Goal: Task Accomplishment & Management: Manage account settings

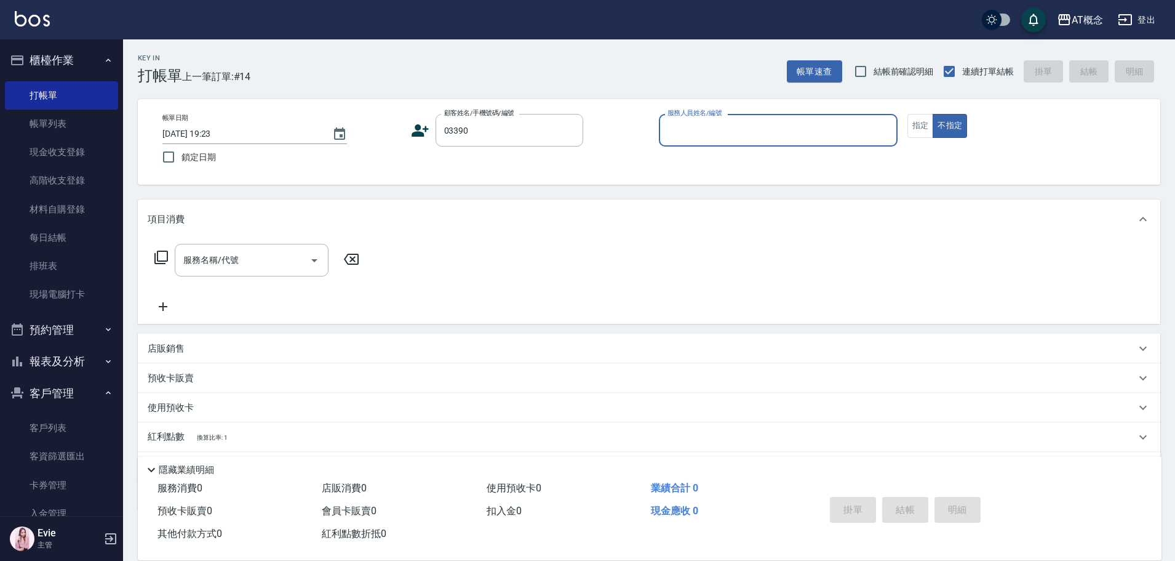
type input "陳筱蓁/0908816391/03390"
type input "LYNK-4"
click at [933, 114] on button "不指定" at bounding box center [950, 126] width 34 height 24
type button "false"
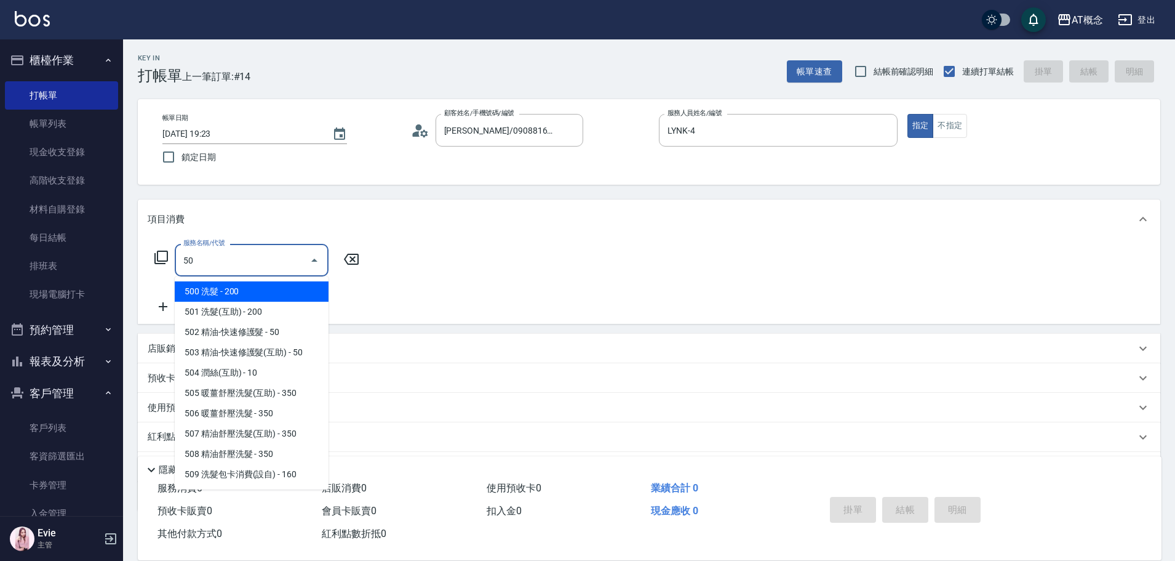
type input "500"
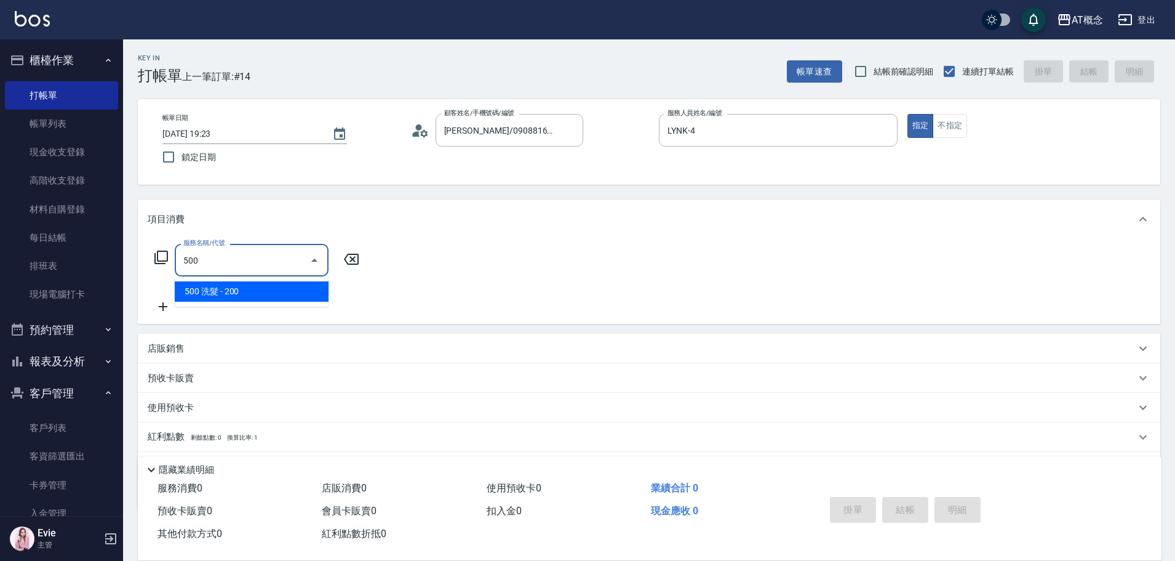
type input "20"
type input "500 洗髮(500)"
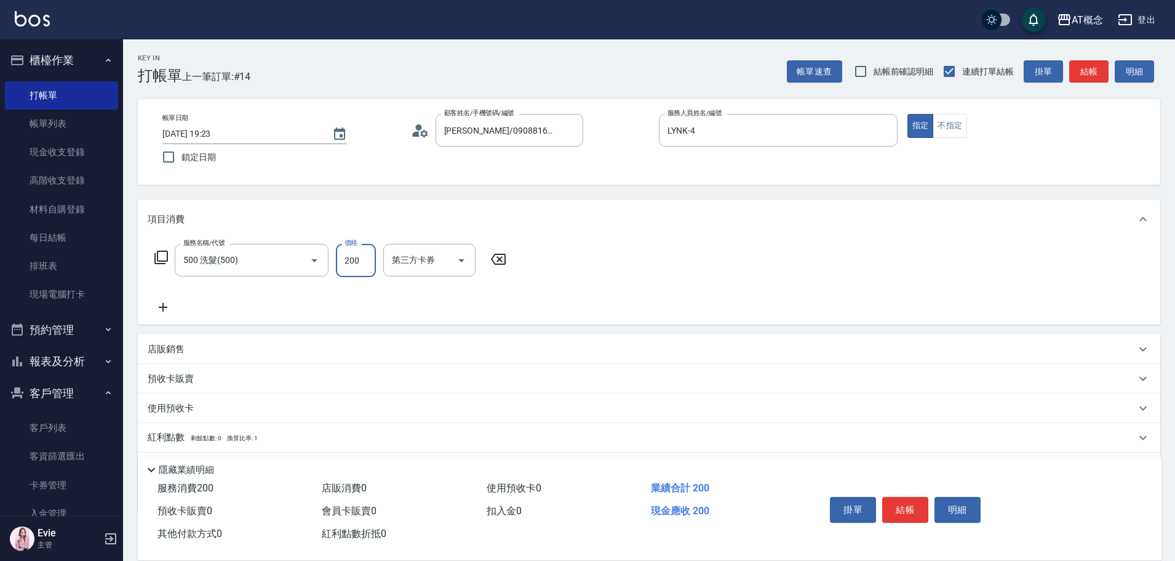
type input "0"
type input "25"
type input "20"
type input "250"
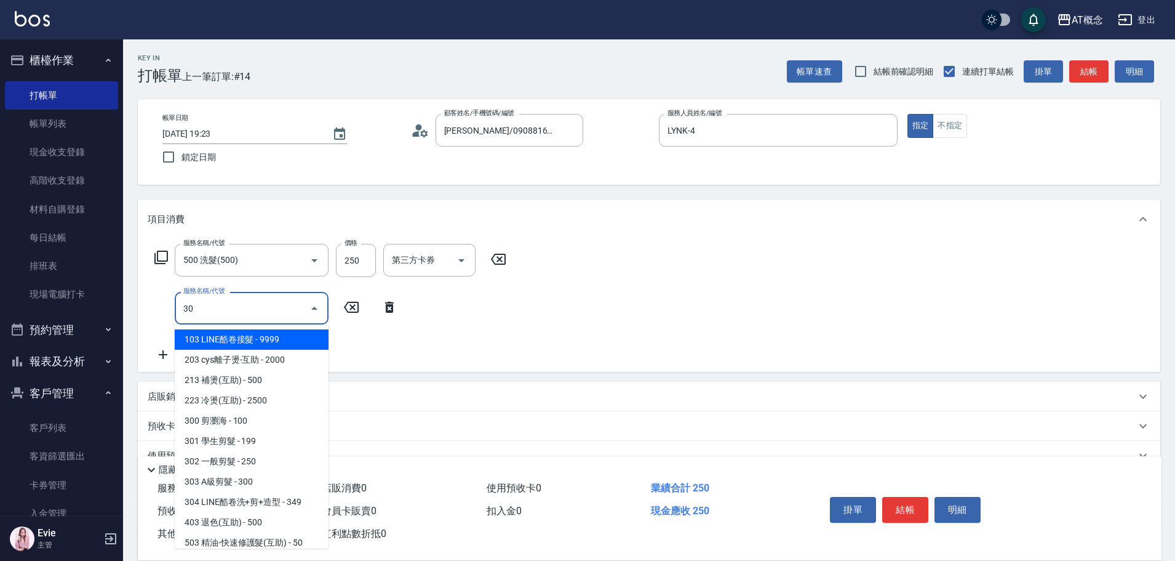
type input "303"
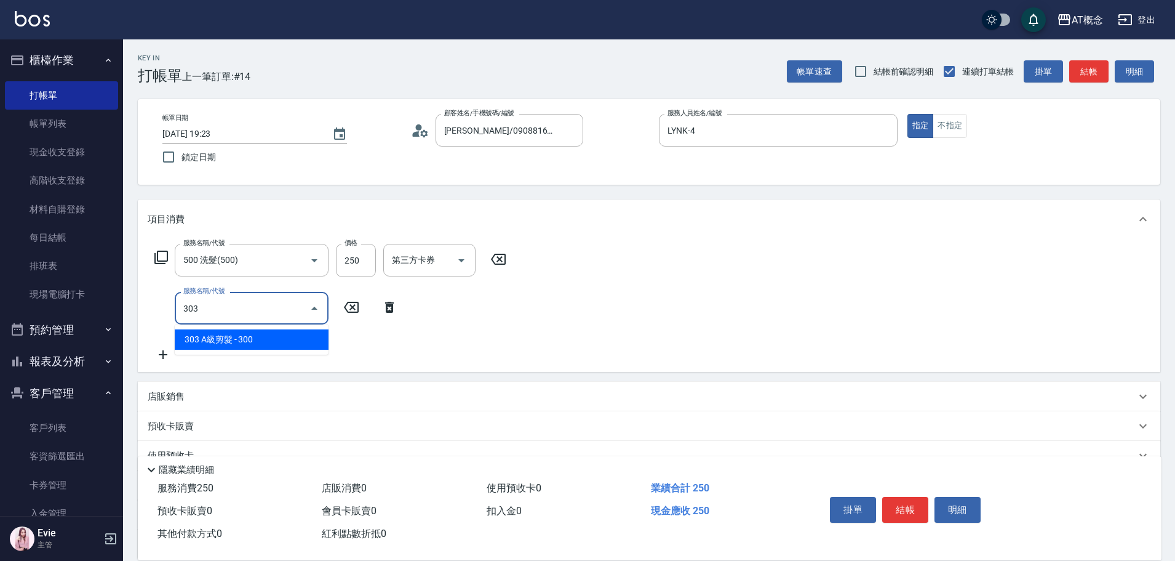
type input "50"
type input "303 A級剪髮(303)"
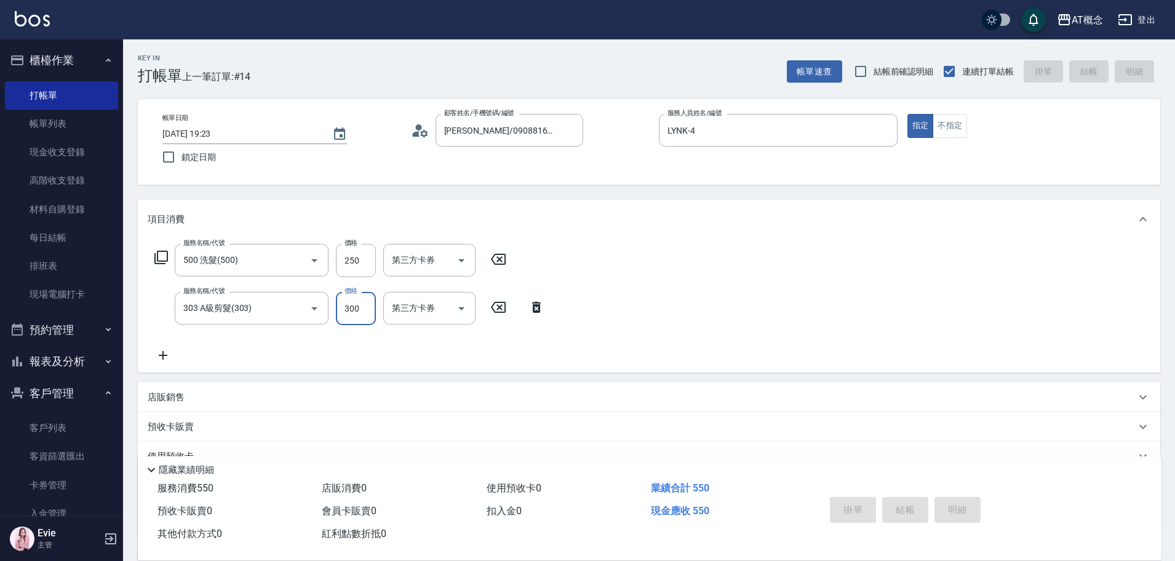
type input "2025/09/17 19:59"
type input "0"
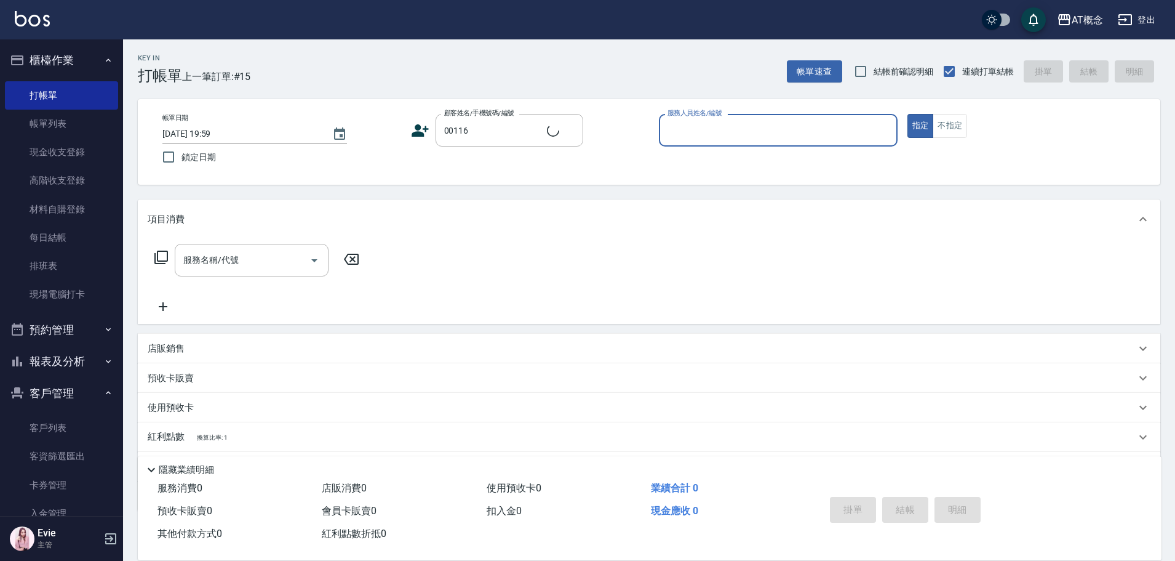
type input "黃柏霖/柏霖/00116"
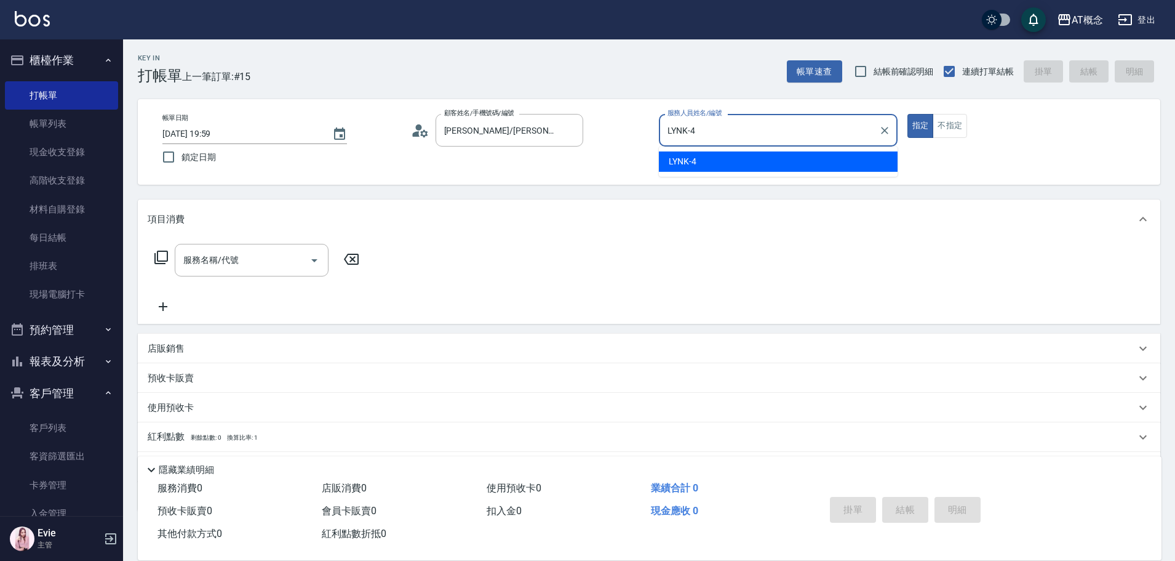
type input "LYNK-4"
type button "true"
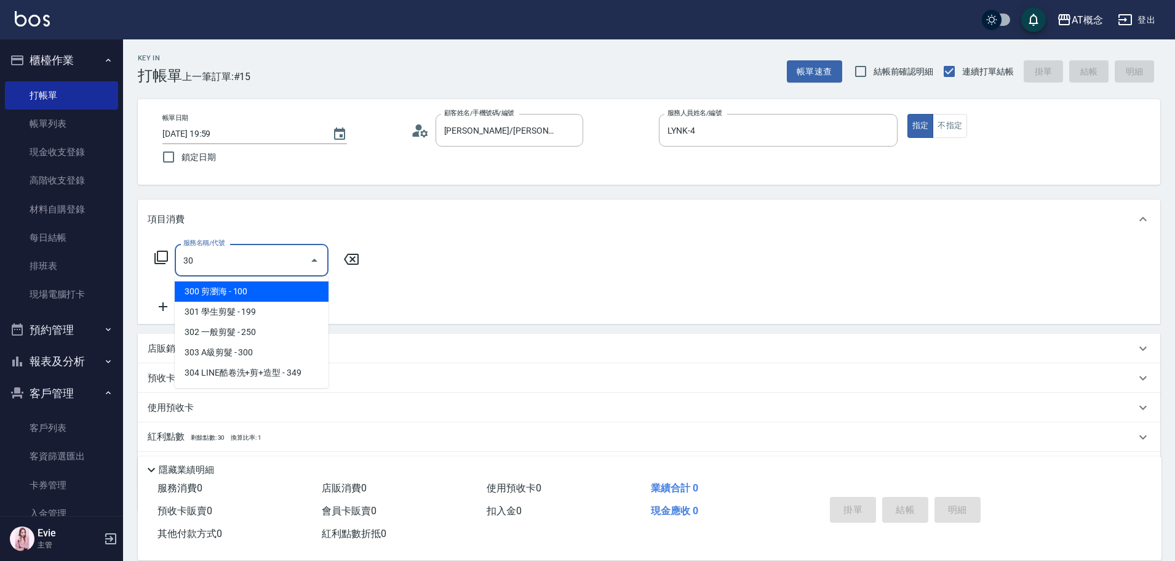
type input "303"
type input "30"
type input "303 A級剪髮(303)"
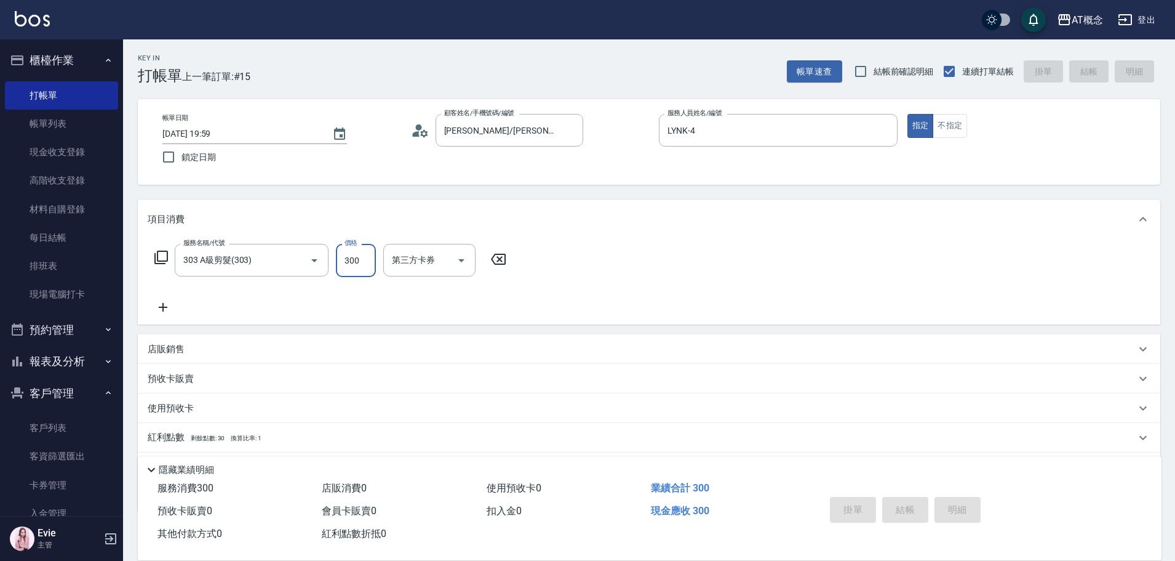
type input "2025/09/17 20:00"
type input "0"
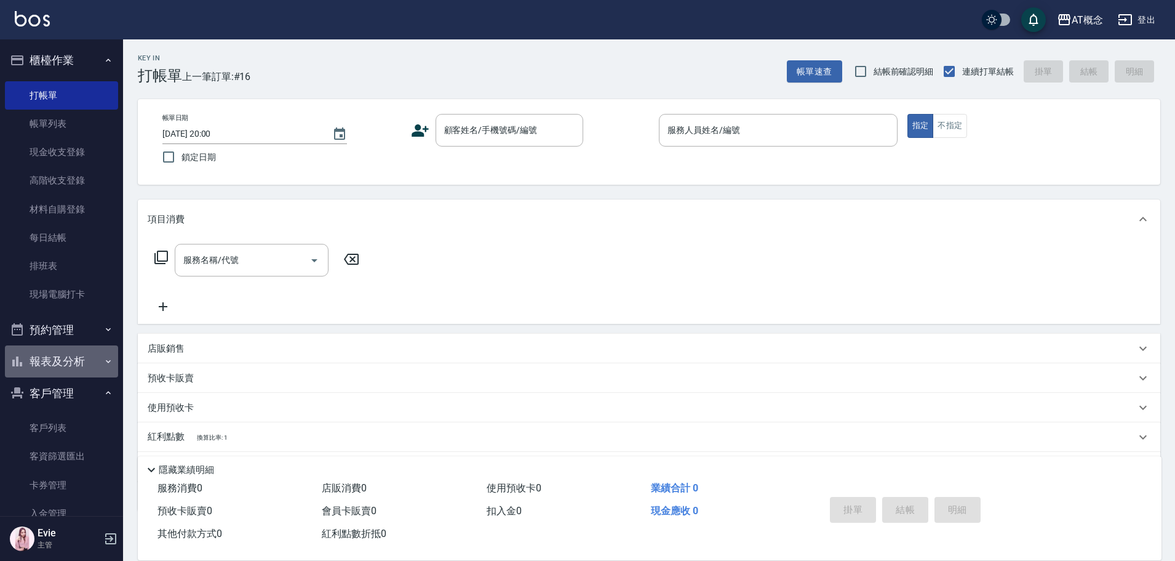
click at [71, 359] on button "報表及分析" at bounding box center [61, 361] width 113 height 32
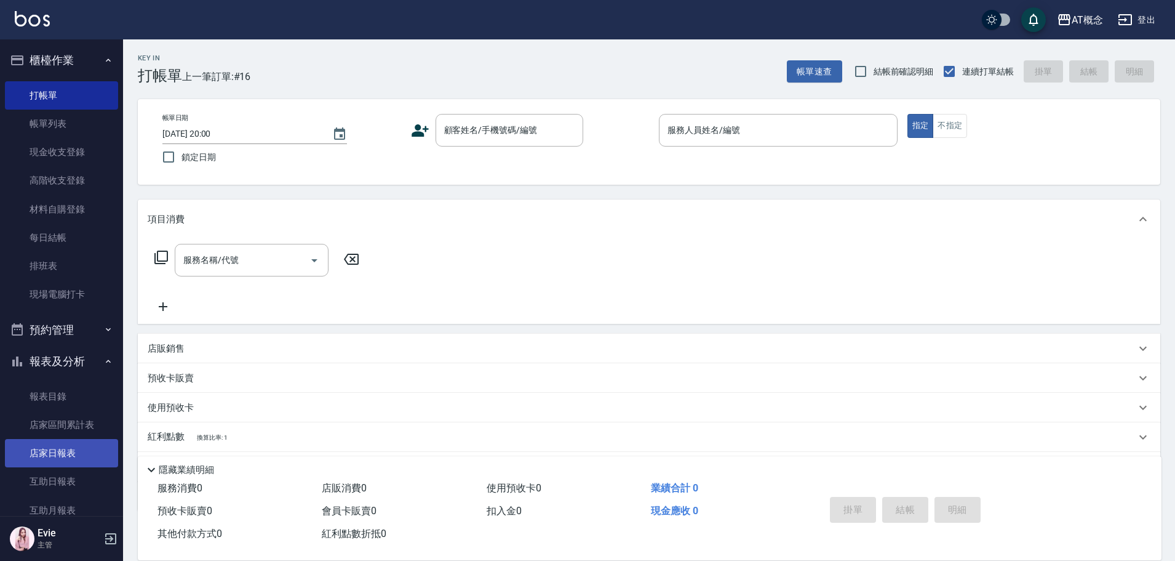
click at [58, 454] on link "店家日報表" at bounding box center [61, 453] width 113 height 28
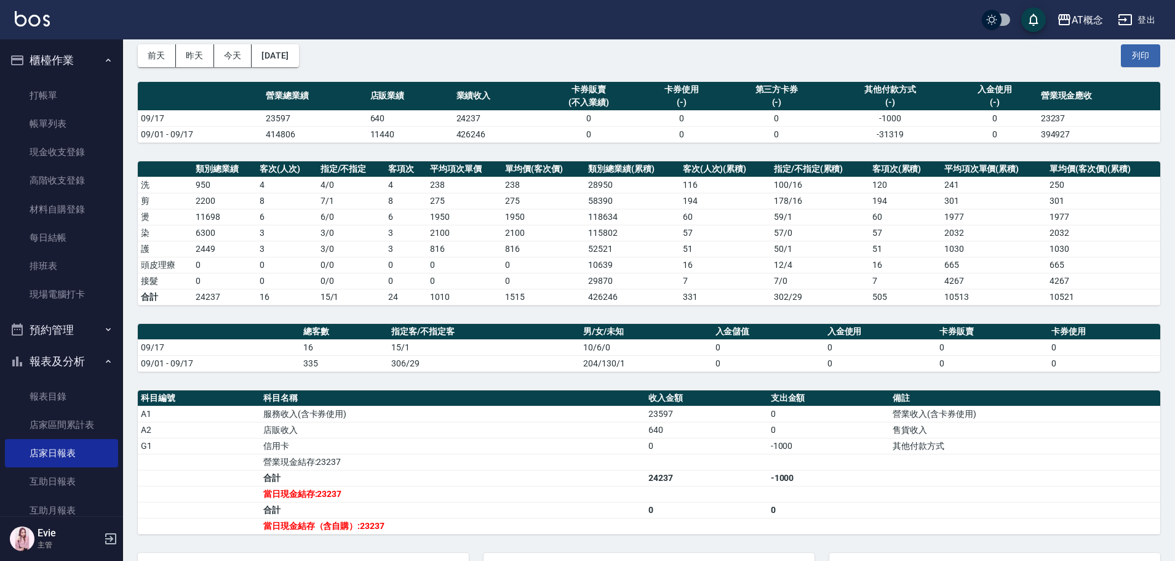
scroll to position [123, 0]
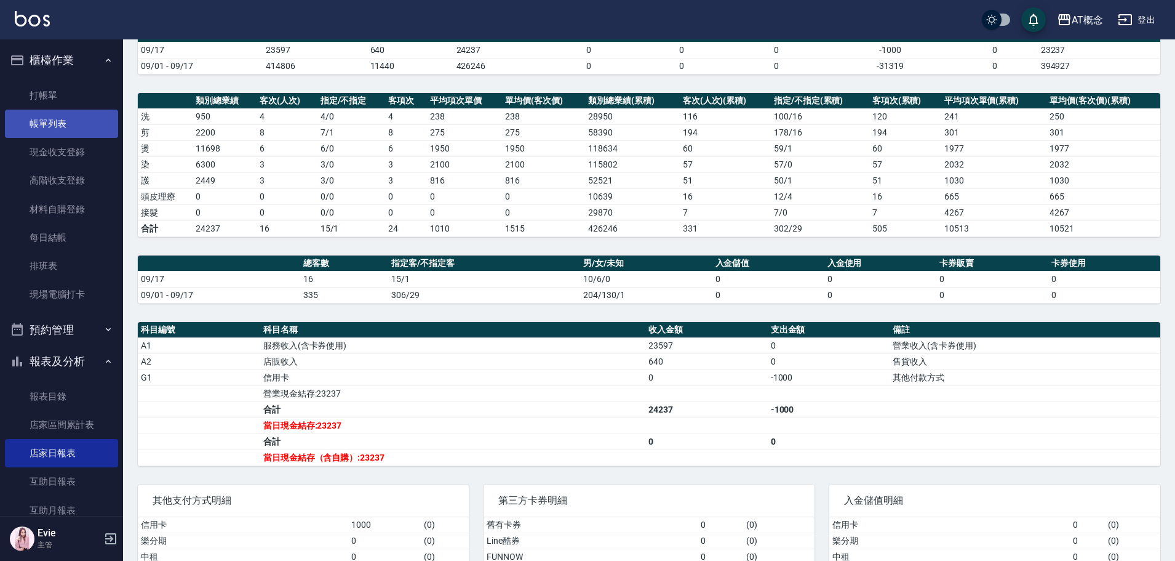
click at [51, 126] on link "帳單列表" at bounding box center [61, 124] width 113 height 28
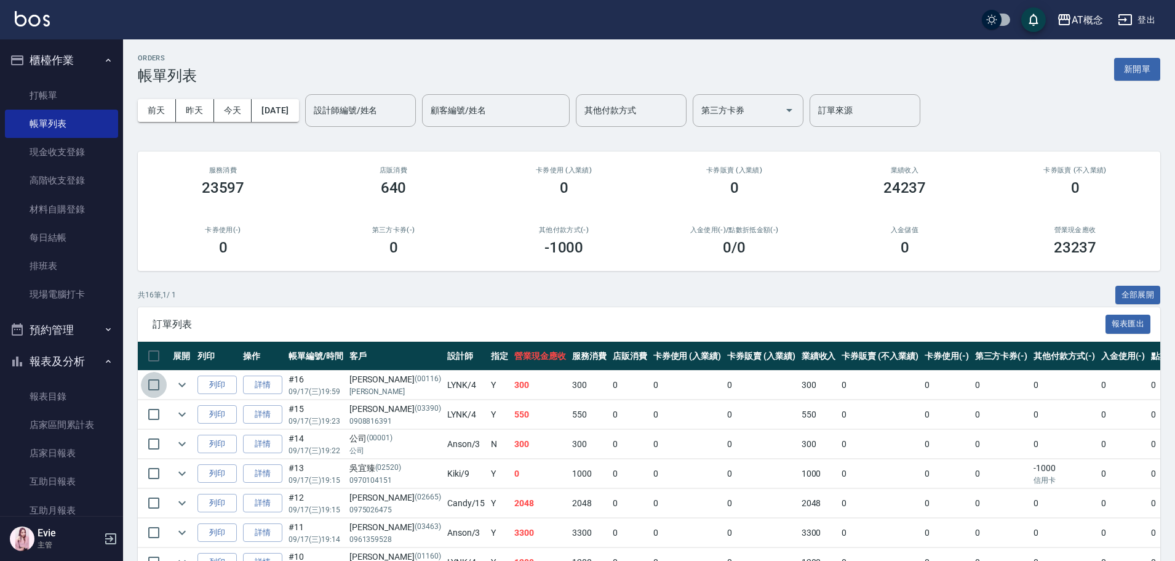
drag, startPoint x: 151, startPoint y: 382, endPoint x: 135, endPoint y: 392, distance: 18.3
click at [143, 386] on input "checkbox" at bounding box center [154, 385] width 26 height 26
checkbox input "true"
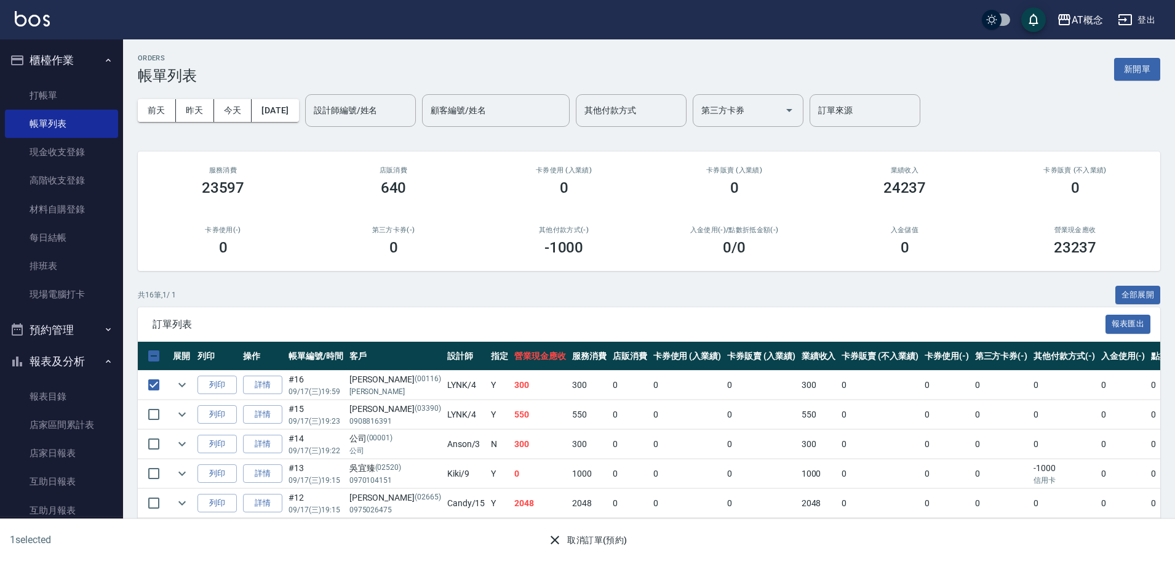
click at [590, 535] on button "取消訂單(預約)" at bounding box center [587, 540] width 89 height 23
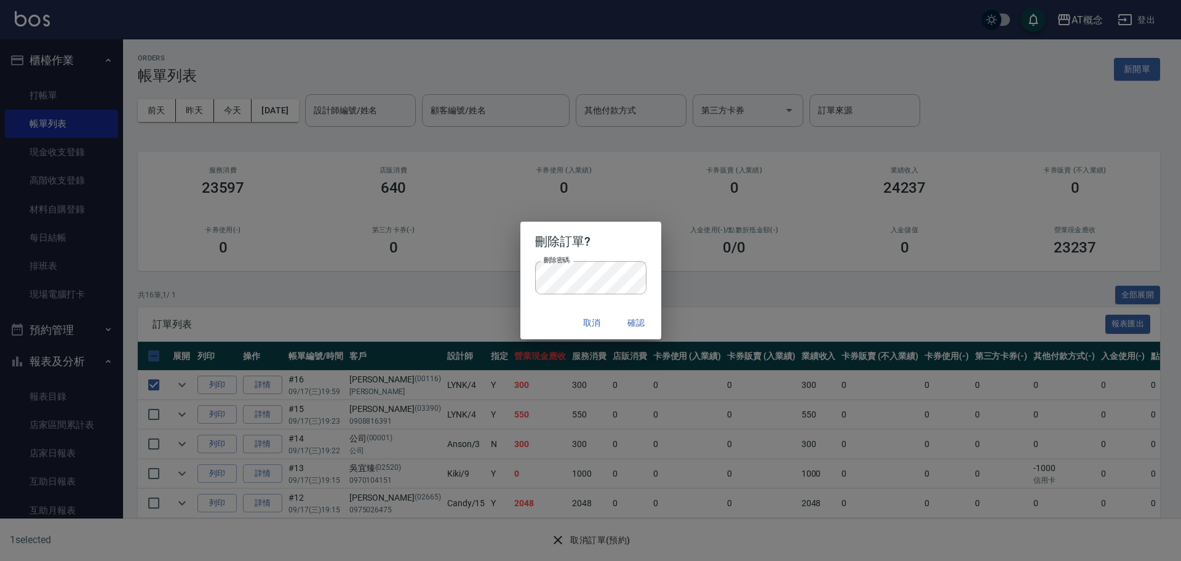
click at [551, 313] on div "取消 確認" at bounding box center [591, 322] width 141 height 33
click at [622, 317] on button "確認" at bounding box center [636, 322] width 39 height 23
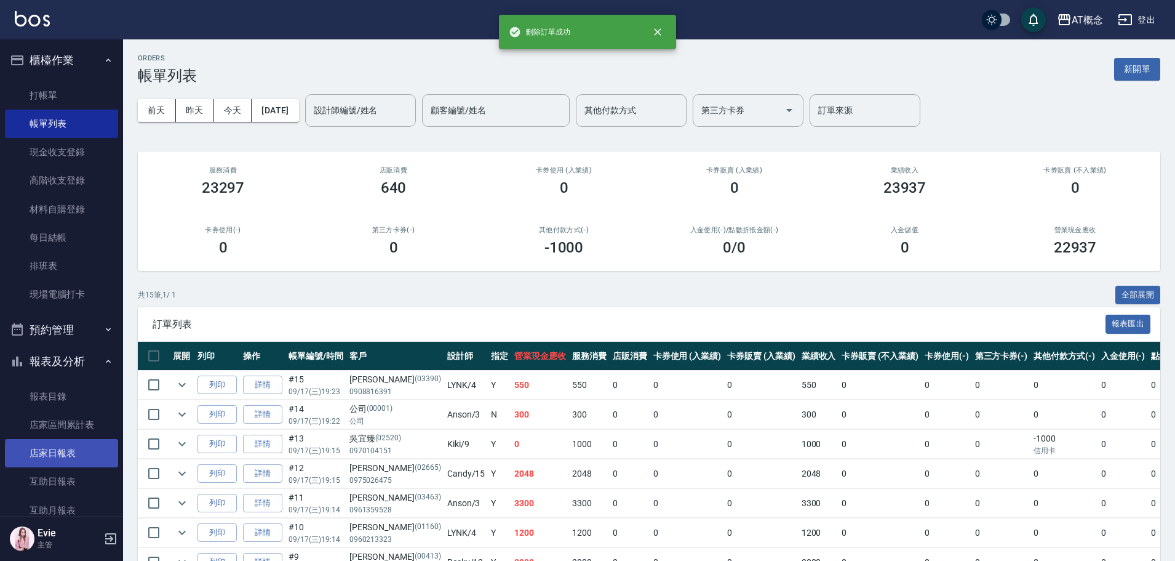
click at [69, 460] on link "店家日報表" at bounding box center [61, 453] width 113 height 28
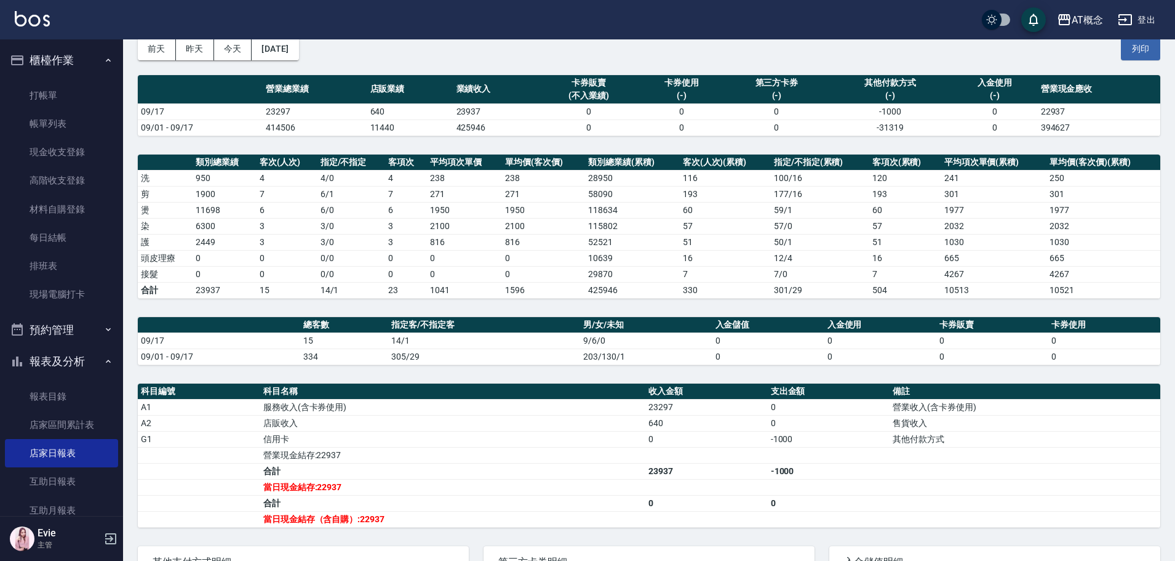
scroll to position [123, 0]
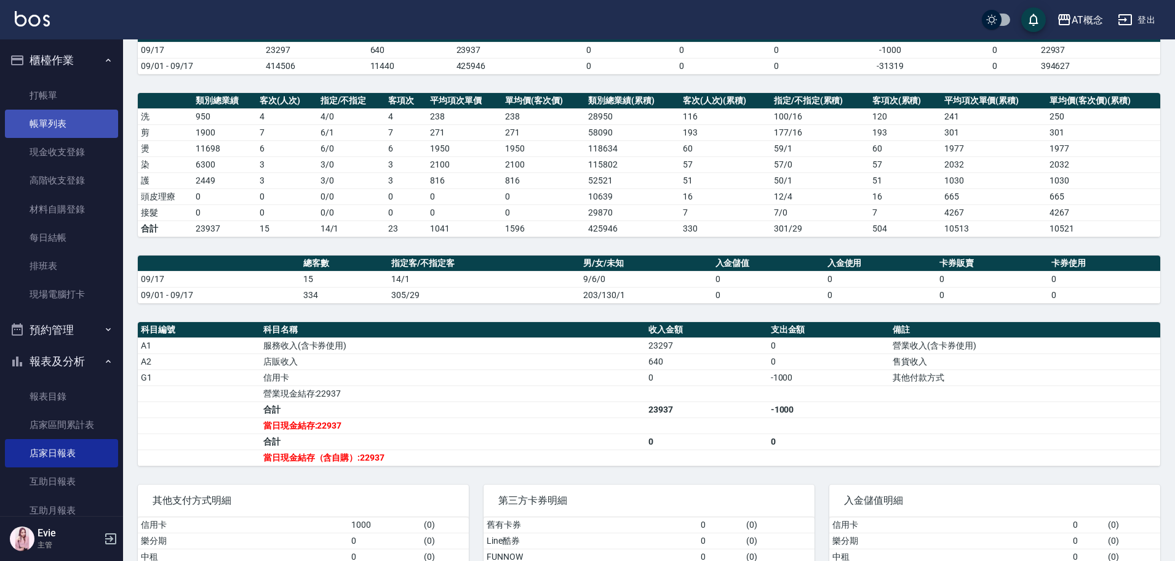
click at [43, 119] on link "帳單列表" at bounding box center [61, 124] width 113 height 28
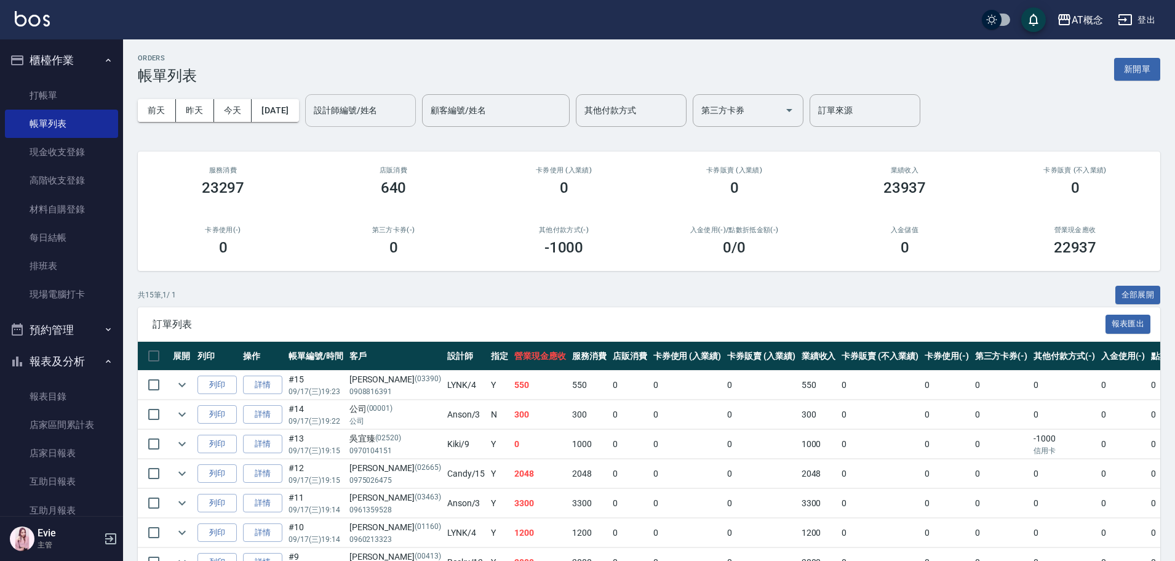
click at [383, 114] on input "設計師編號/姓名" at bounding box center [361, 111] width 100 height 22
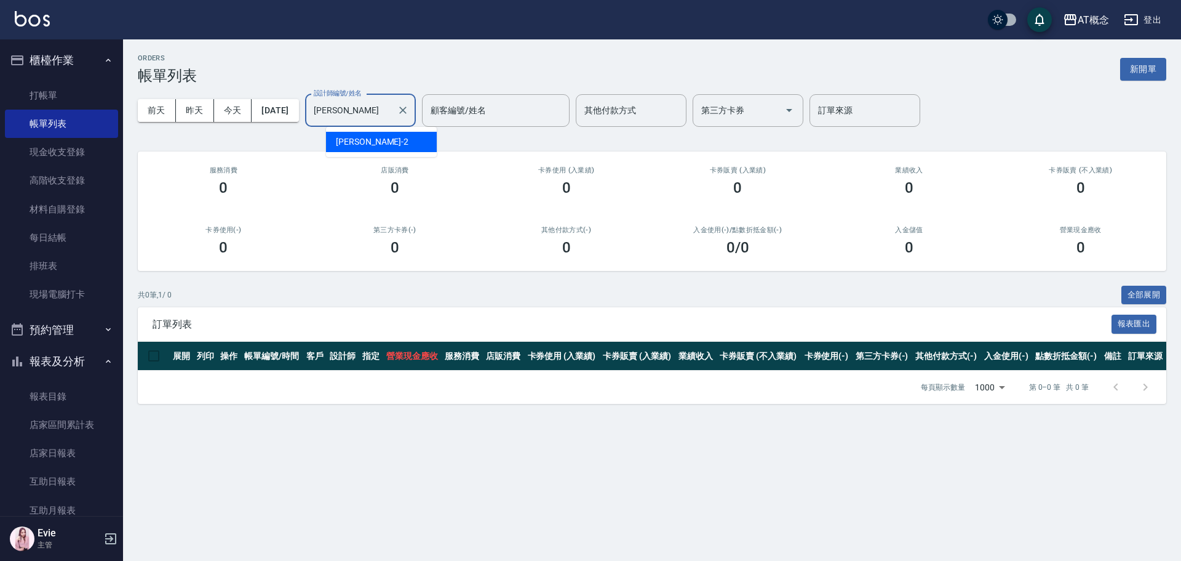
type input "邦"
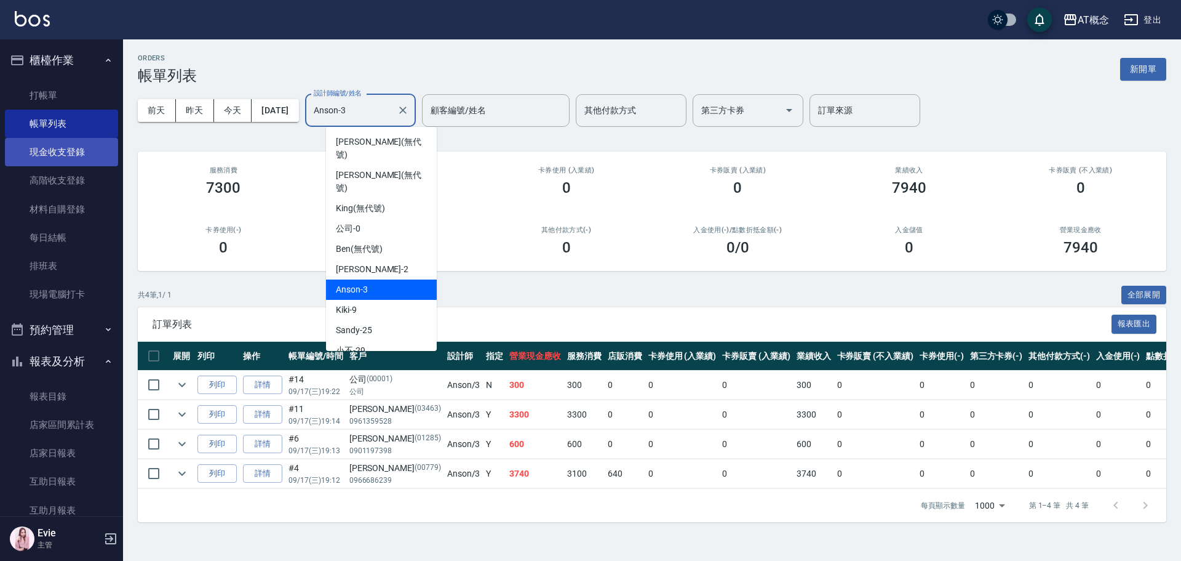
drag, startPoint x: 381, startPoint y: 102, endPoint x: 36, endPoint y: 154, distance: 349.0
click at [121, 129] on div "AT概念 登出 櫃檯作業 打帳單 帳單列表 現金收支登錄 高階收支登錄 材料自購登錄 每日結帳 排班表 現場電腦打卡 預約管理 預約管理 單日預約紀錄 單週預…" at bounding box center [590, 280] width 1181 height 561
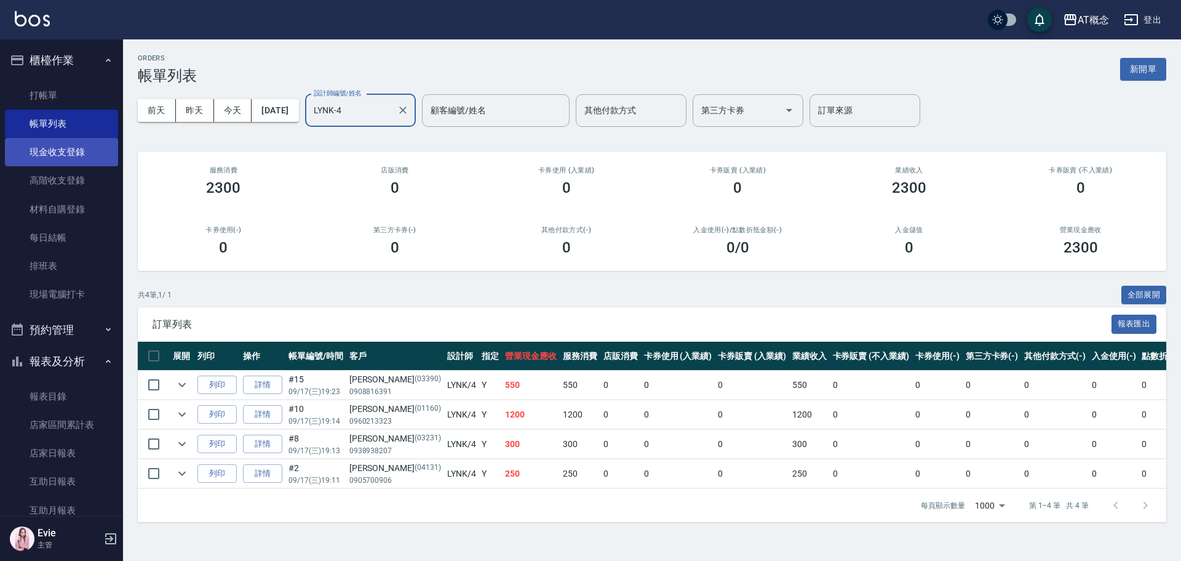
drag, startPoint x: 187, startPoint y: 127, endPoint x: 81, endPoint y: 140, distance: 106.6
click at [101, 134] on div "AT概念 登出 櫃檯作業 打帳單 帳單列表 現金收支登錄 高階收支登錄 材料自購登錄 每日結帳 排班表 現場電腦打卡 預約管理 預約管理 單日預約紀錄 單週預…" at bounding box center [590, 280] width 1181 height 561
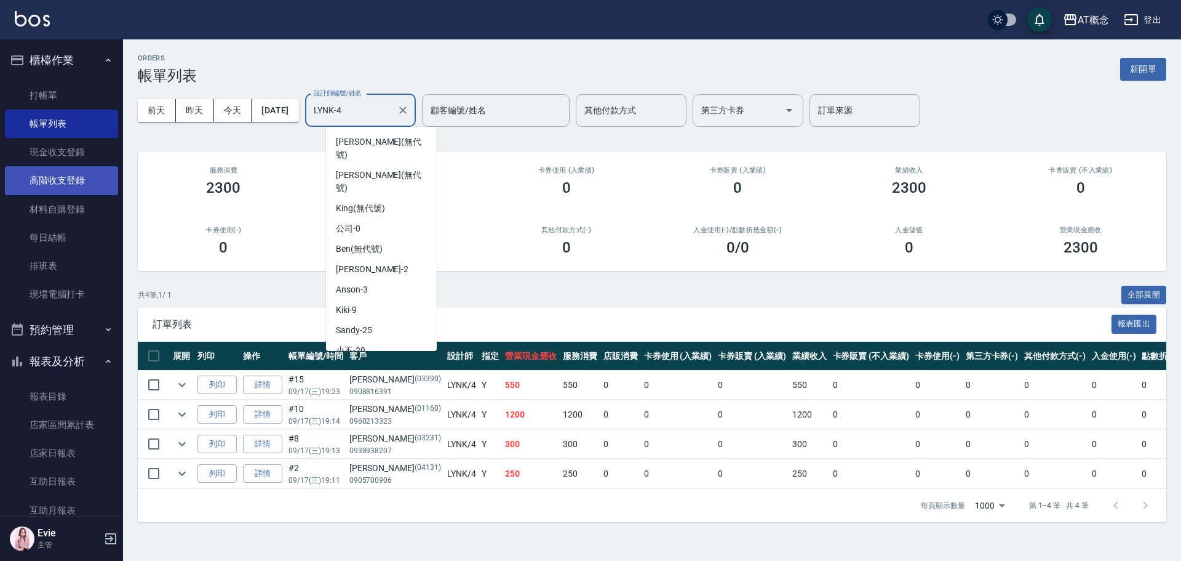
scroll to position [25, 0]
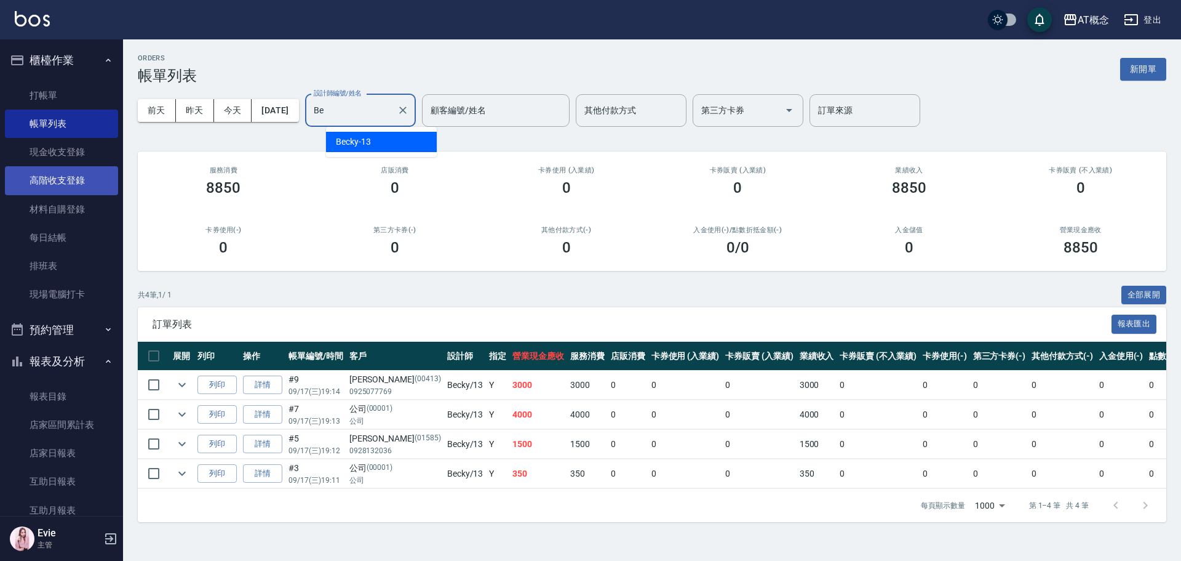
type input "B"
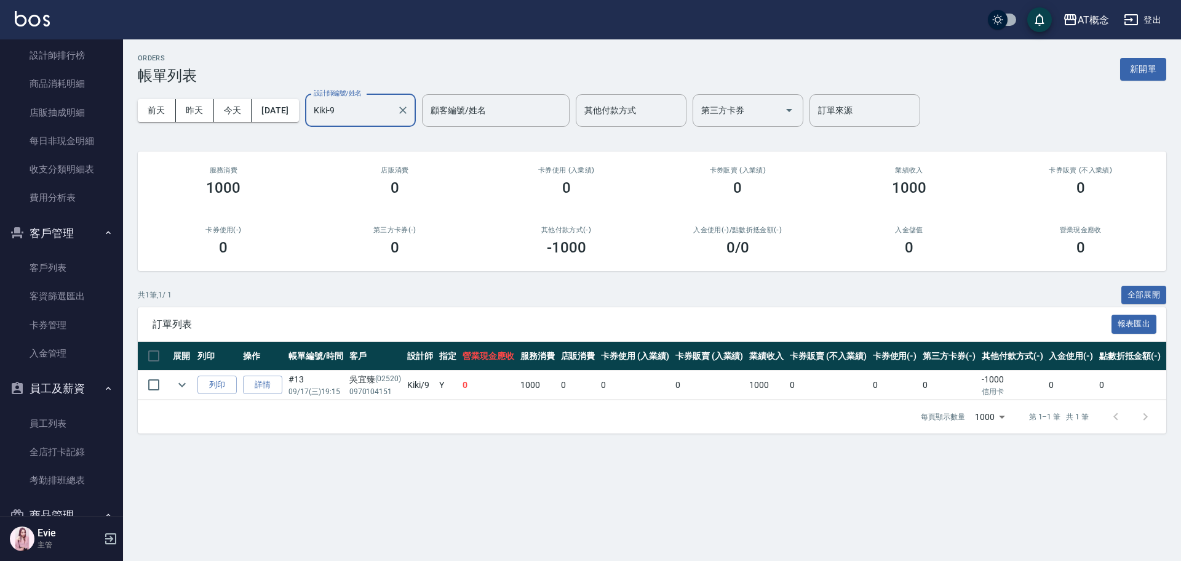
scroll to position [738, 0]
type input "Kiki-9"
click at [79, 265] on link "客戶列表" at bounding box center [61, 268] width 113 height 28
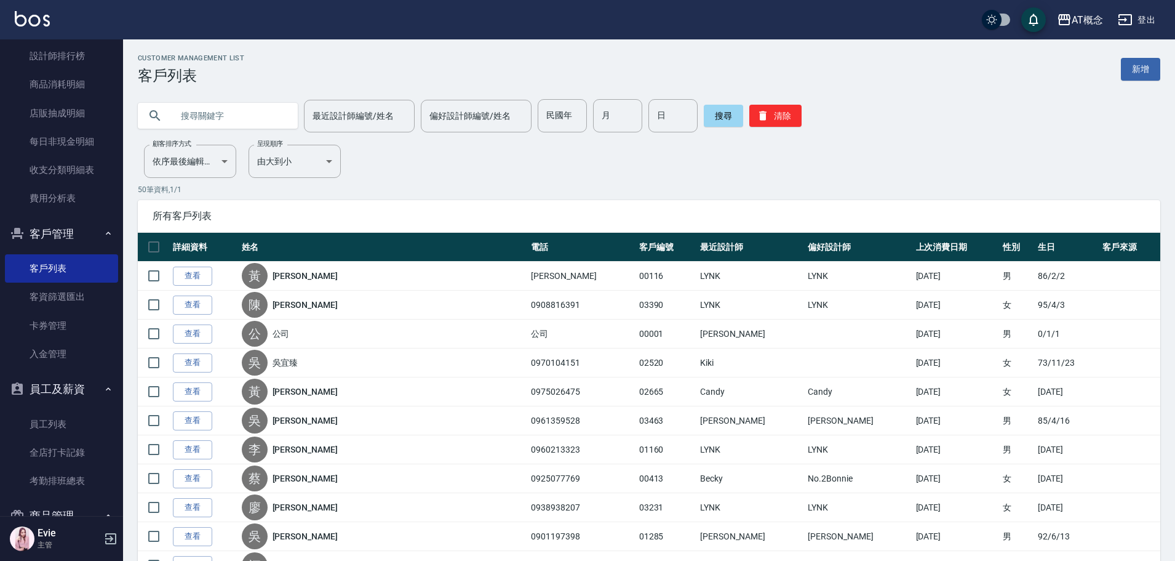
click at [227, 124] on input "text" at bounding box center [230, 115] width 116 height 33
type input "科"
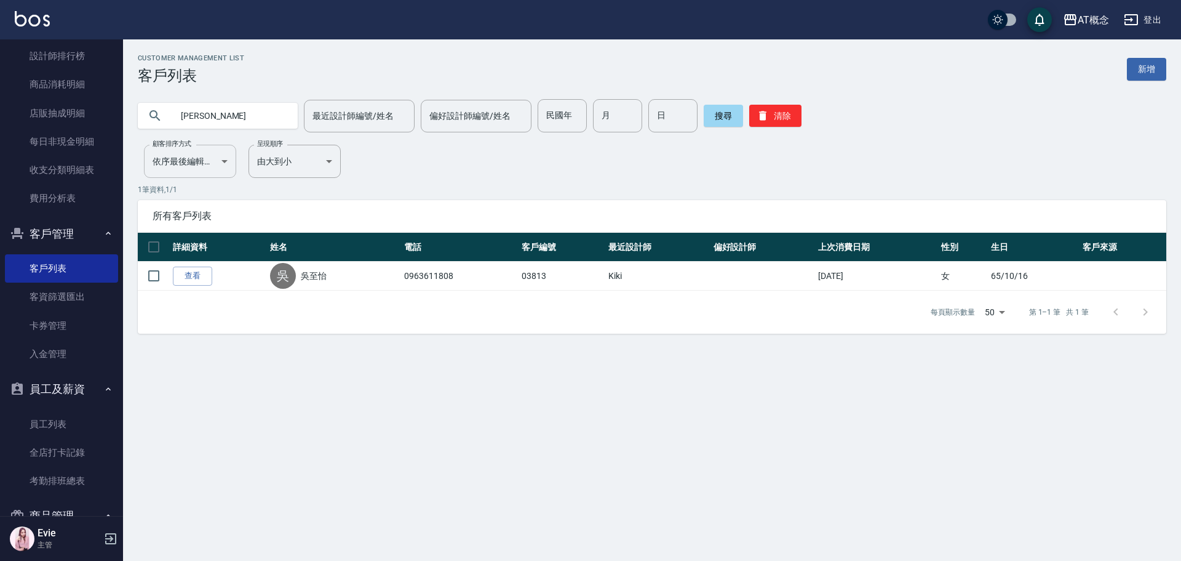
type input "吳瑞強"
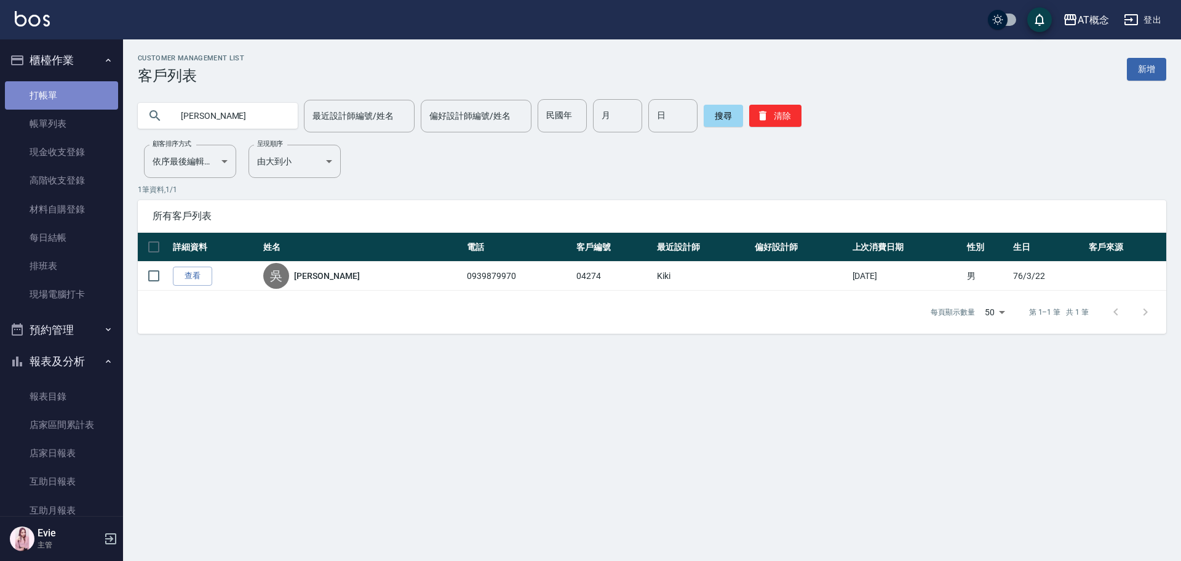
click at [62, 93] on link "打帳單" at bounding box center [61, 95] width 113 height 28
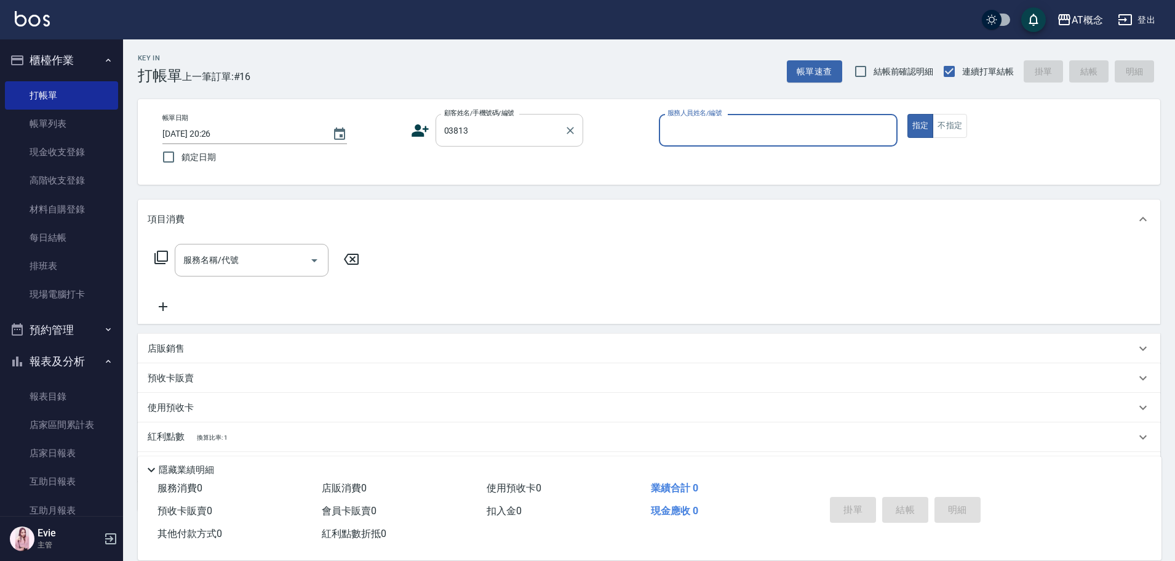
type input "吳至怡/0963611808/03813"
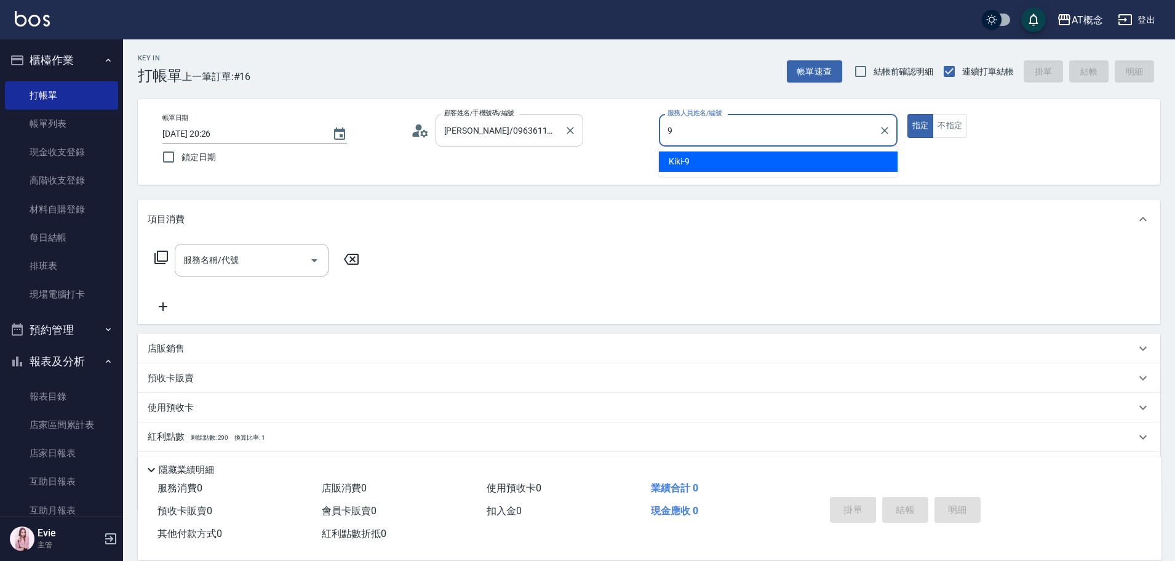
type input "Kiki-9"
type button "true"
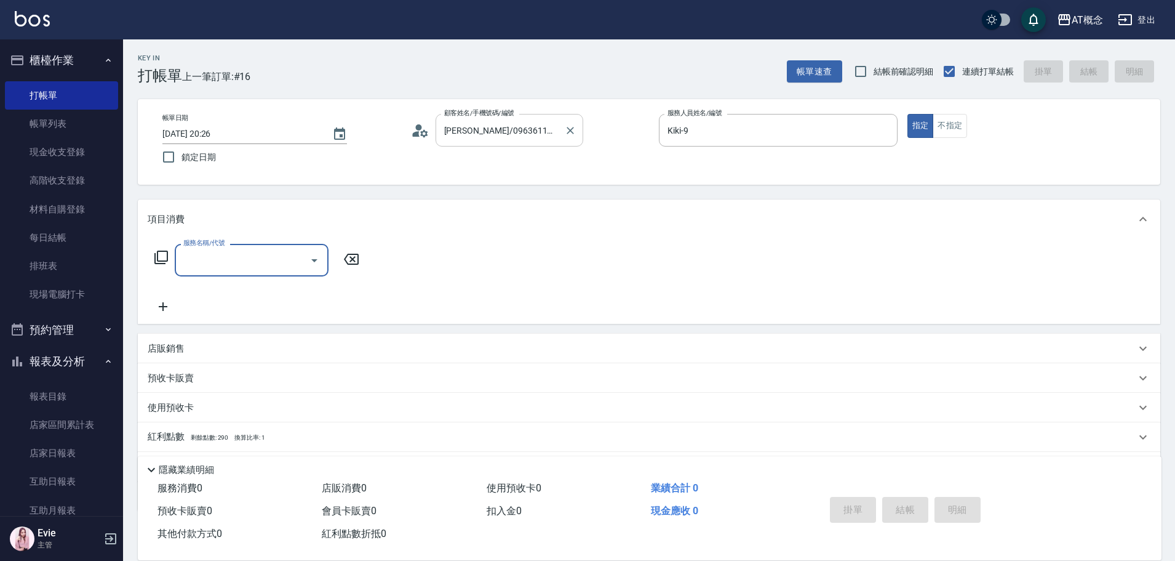
type input "3"
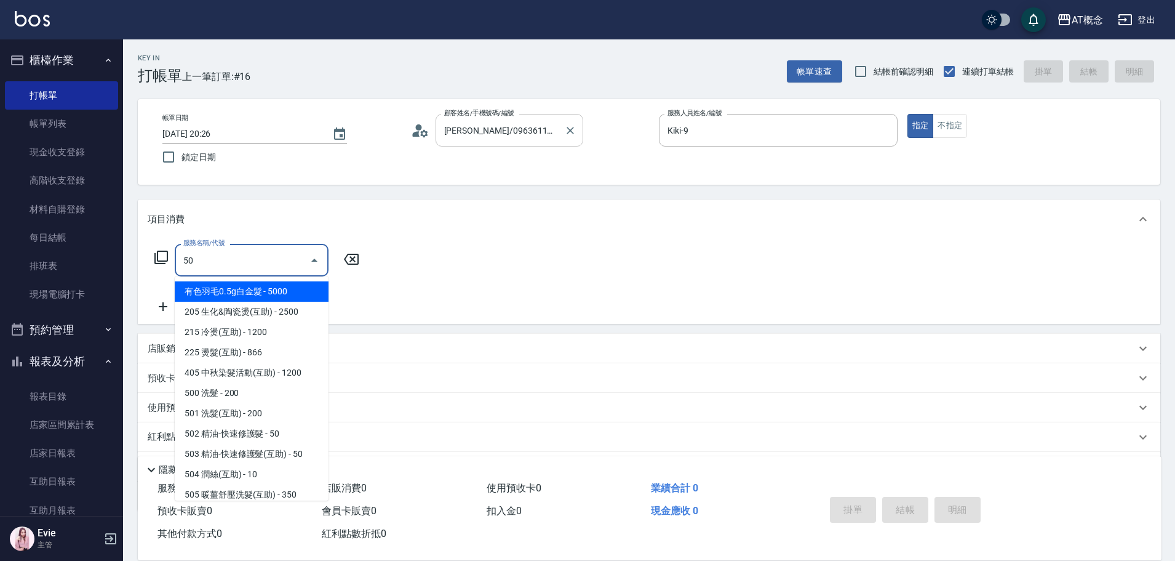
type input "500"
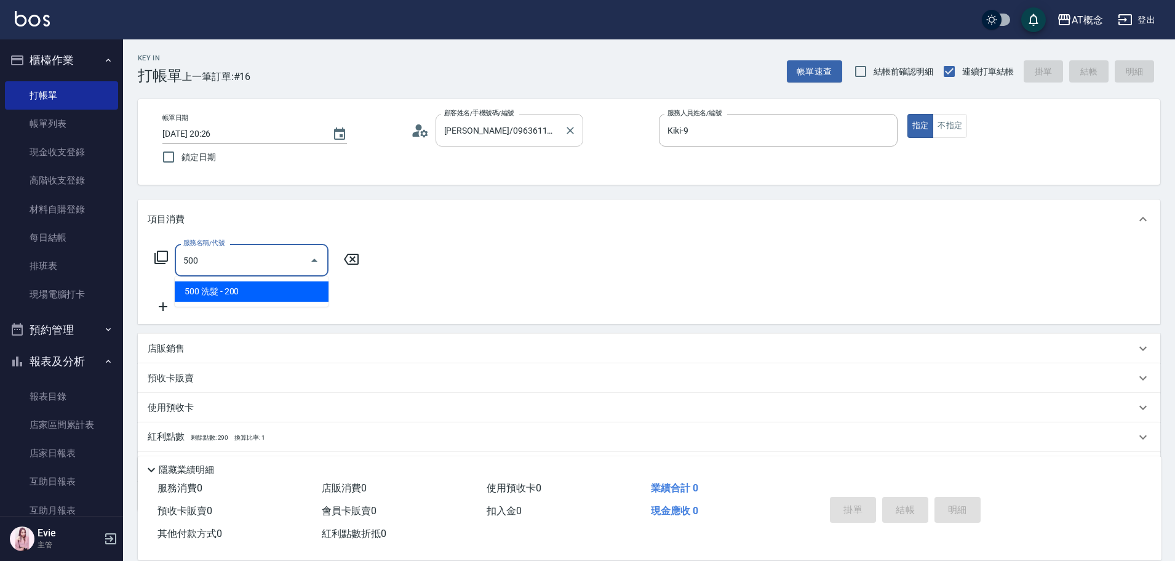
type input "20"
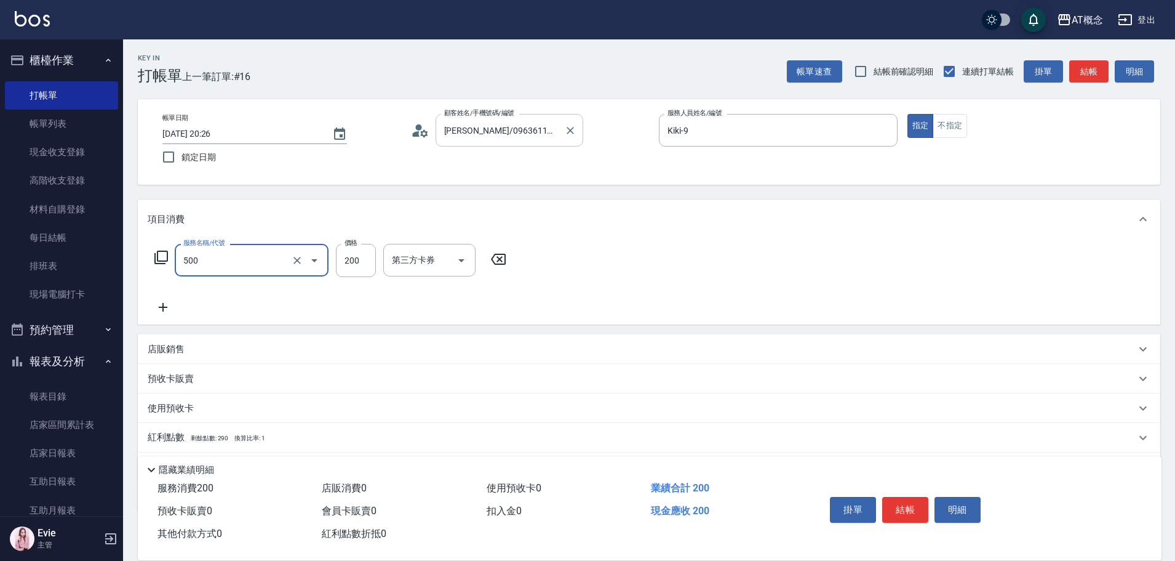
type input "500 洗髮(500)"
type input "0"
type input "30"
type input "300"
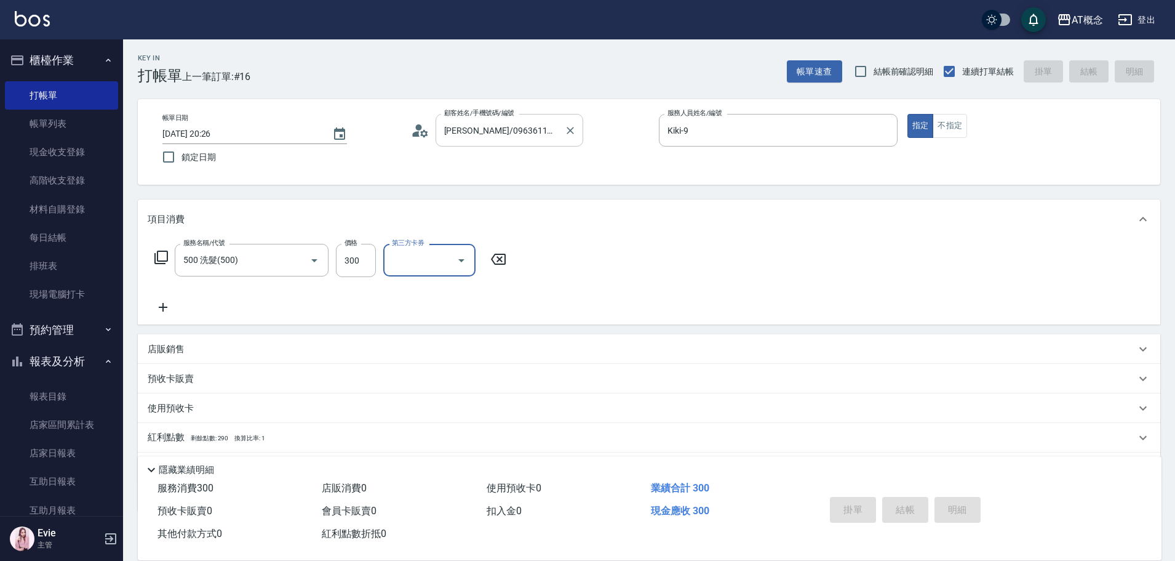
type input "2025/09/17 20:27"
type input "0"
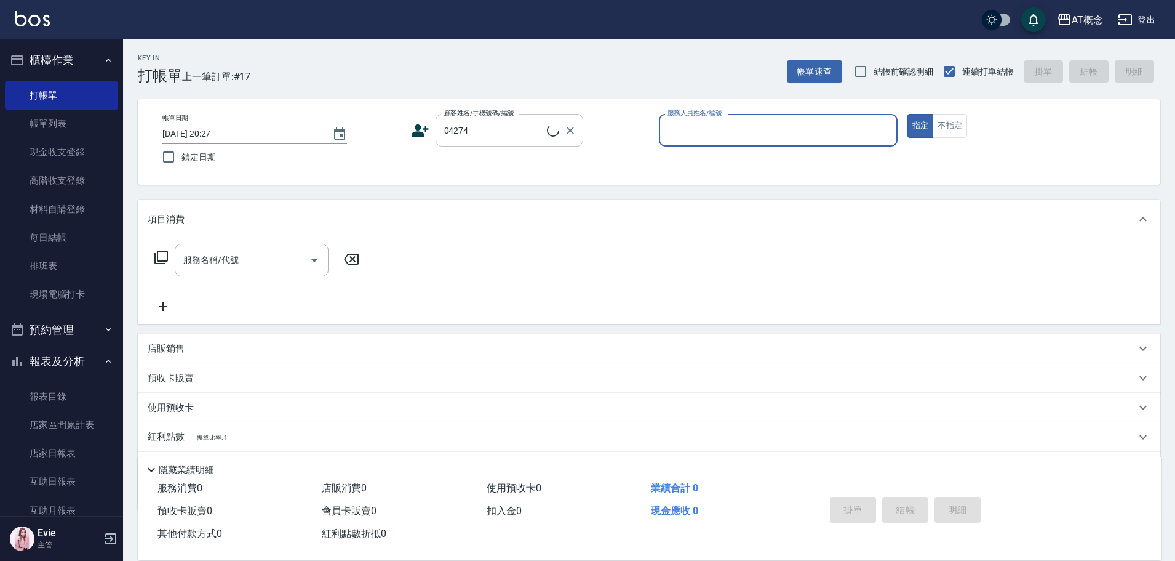
type input "吳瑞強/0939879970/04274"
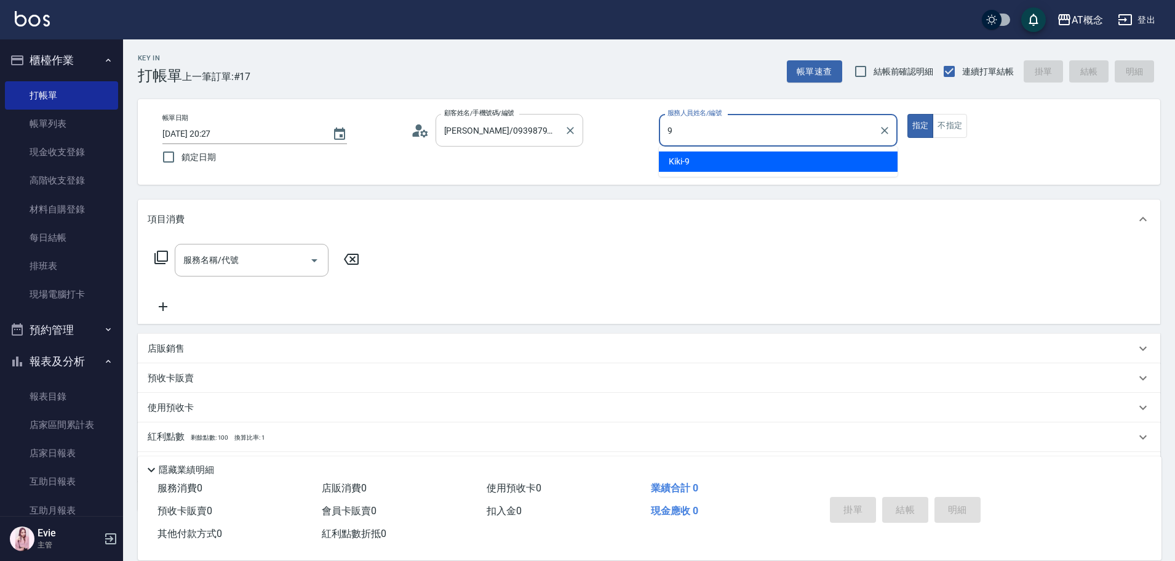
type input "Kiki-9"
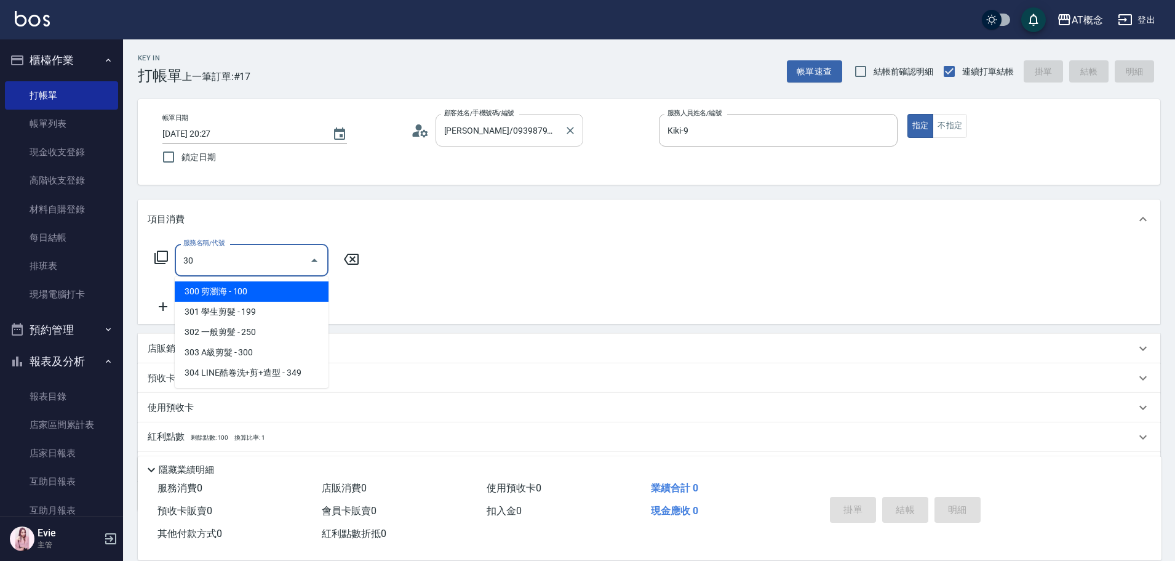
type input "303"
type input "30"
type input "303 A級剪髮(303)"
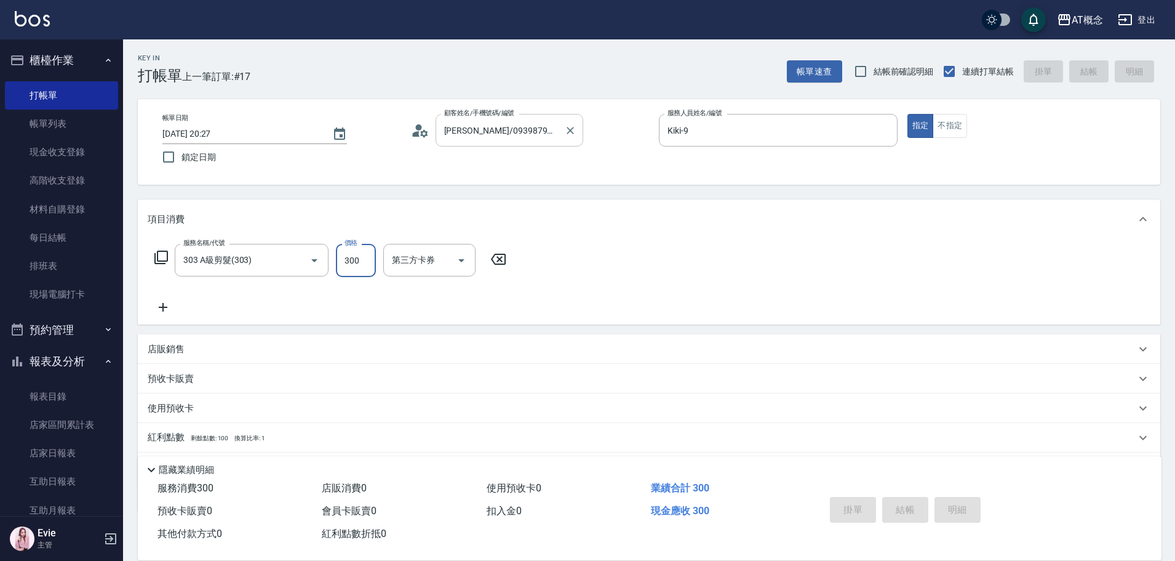
type input "0"
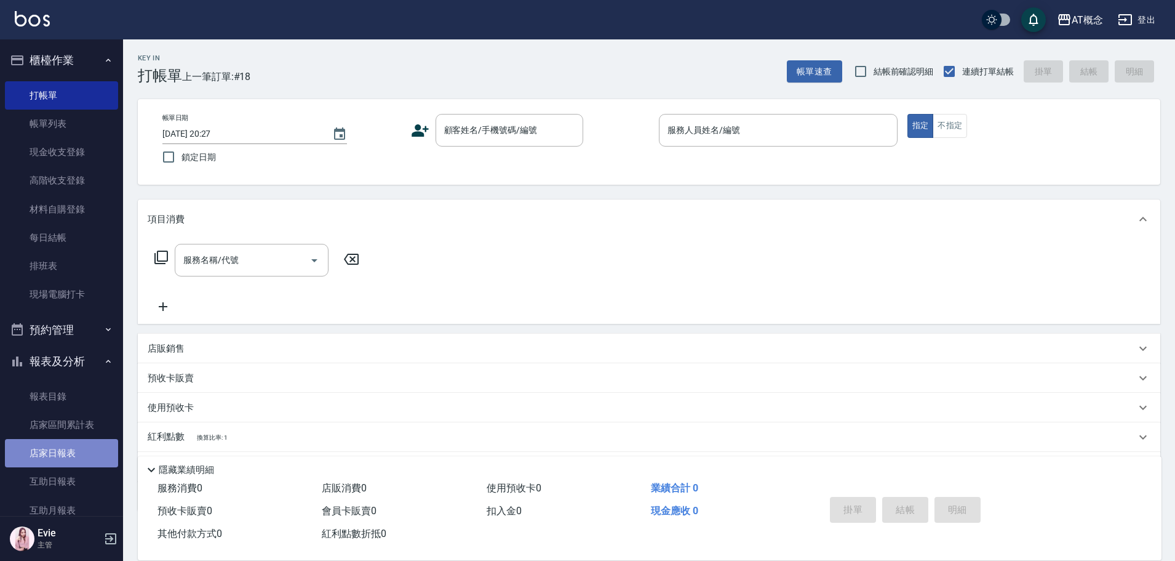
click at [65, 445] on link "店家日報表" at bounding box center [61, 453] width 113 height 28
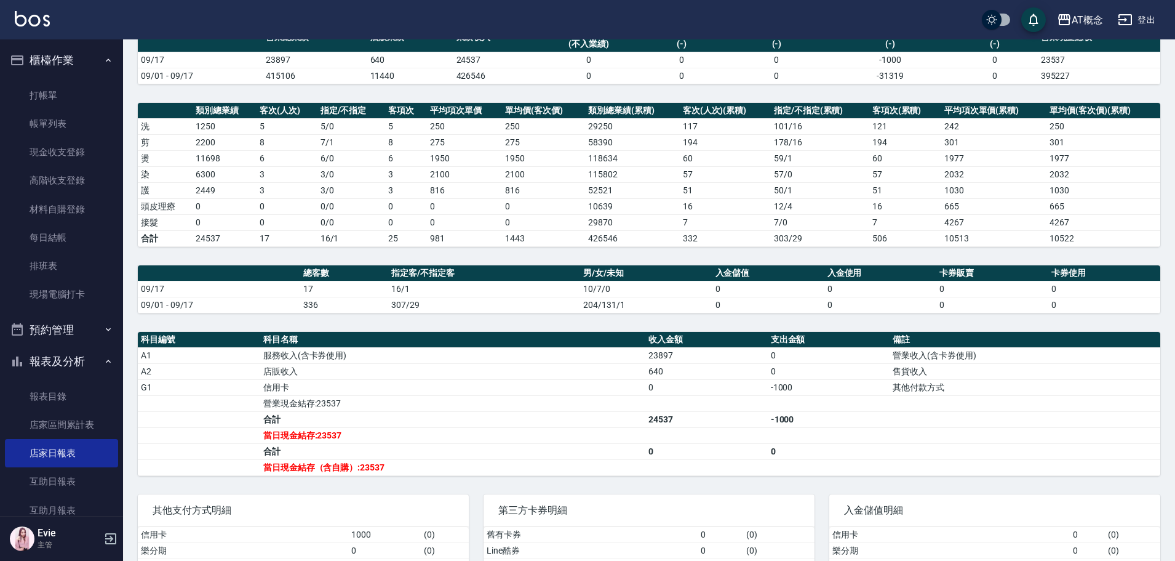
scroll to position [123, 0]
